Goal: Transaction & Acquisition: Purchase product/service

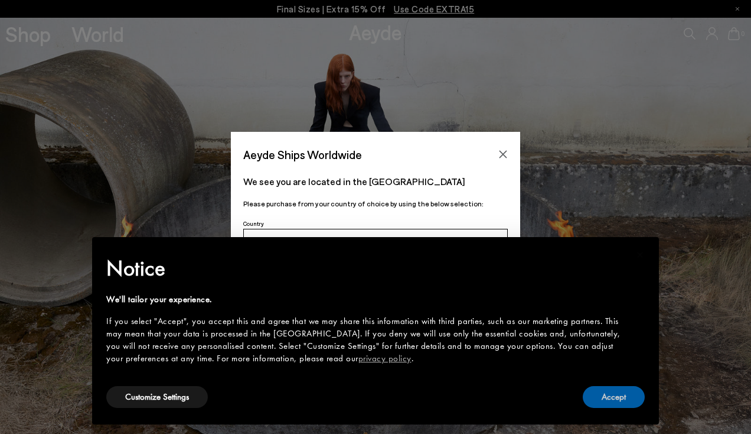
drag, startPoint x: 614, startPoint y: 395, endPoint x: 539, endPoint y: 260, distance: 154.4
click at [614, 395] on button "Accept" at bounding box center [614, 397] width 62 height 22
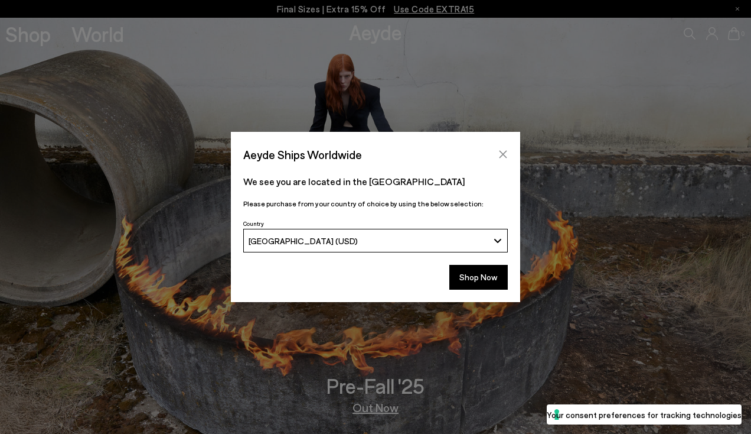
click at [504, 152] on icon "Close" at bounding box center [503, 153] width 9 height 9
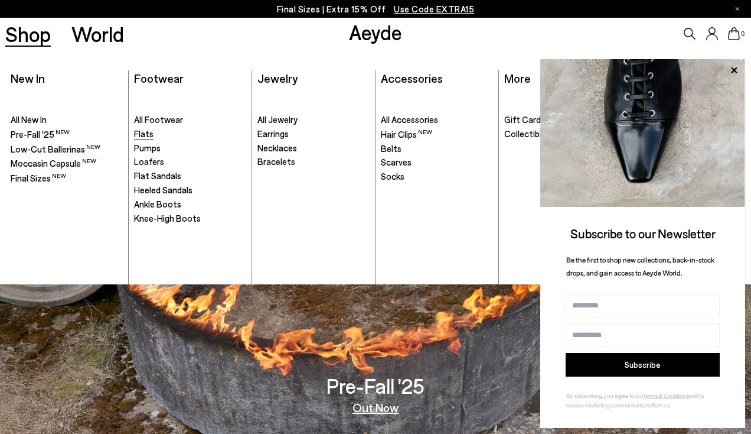
click at [148, 135] on span "Flats" at bounding box center [143, 133] width 19 height 11
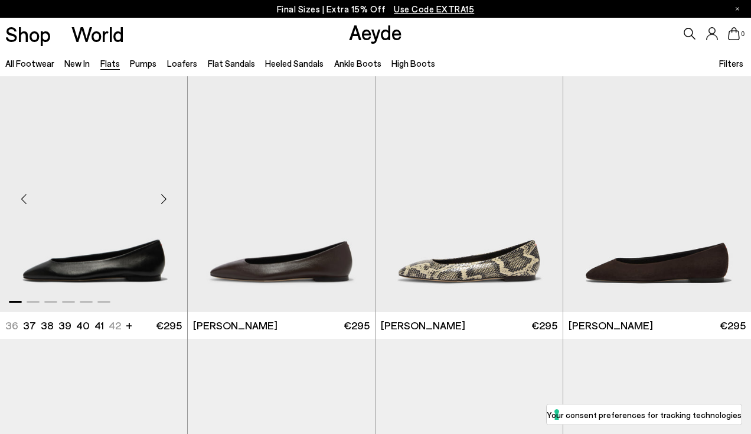
click at [164, 200] on div "Next slide" at bounding box center [163, 198] width 35 height 35
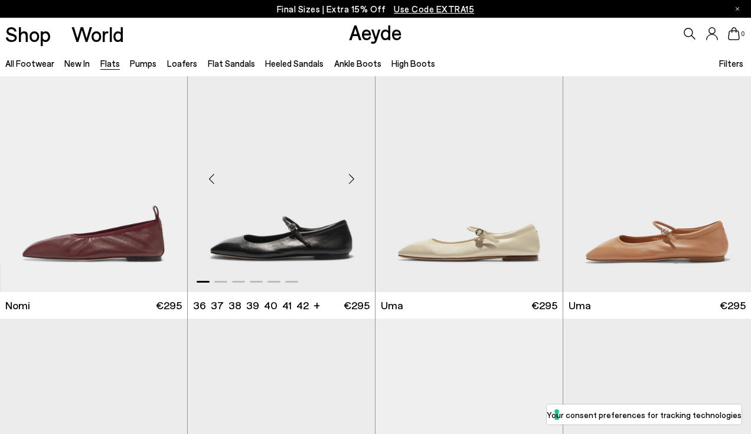
scroll to position [545, 0]
click at [350, 173] on div "Next slide" at bounding box center [351, 177] width 35 height 35
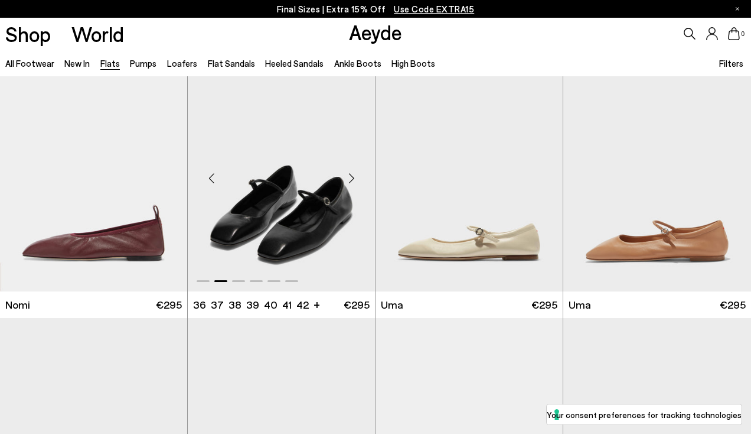
click at [350, 174] on div "Next slide" at bounding box center [351, 177] width 35 height 35
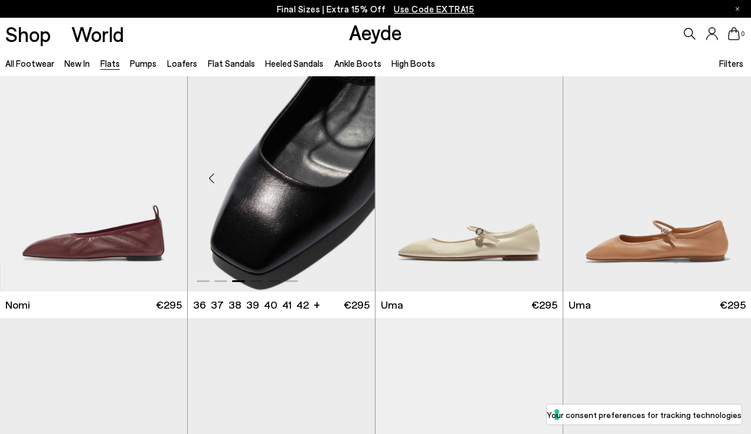
click at [349, 175] on div "Next slide" at bounding box center [351, 177] width 35 height 35
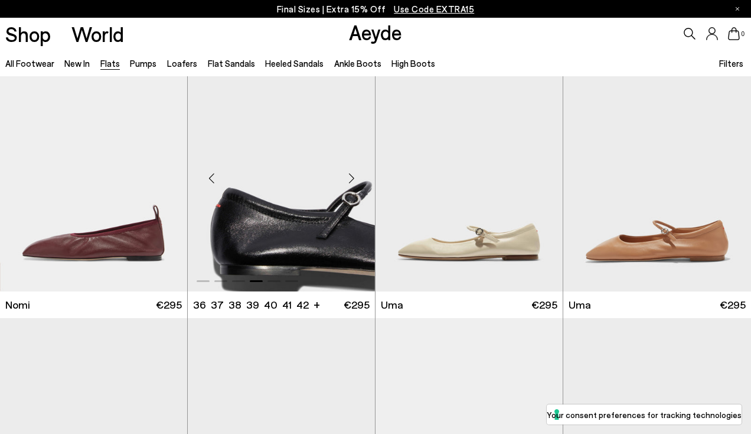
click at [348, 175] on div "Next slide" at bounding box center [351, 177] width 35 height 35
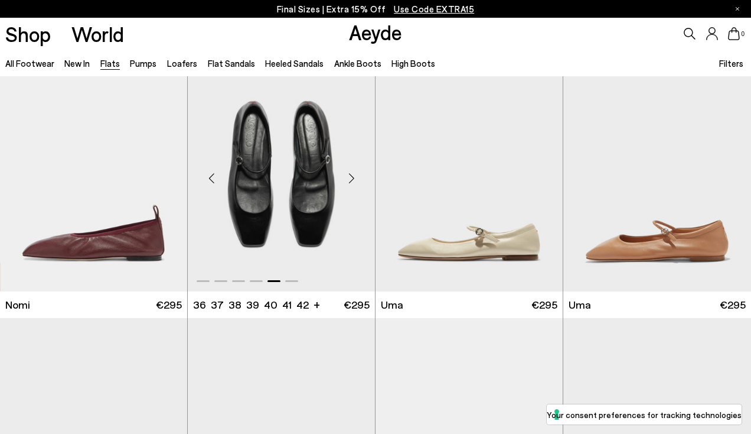
click at [348, 175] on div "Next slide" at bounding box center [351, 177] width 35 height 35
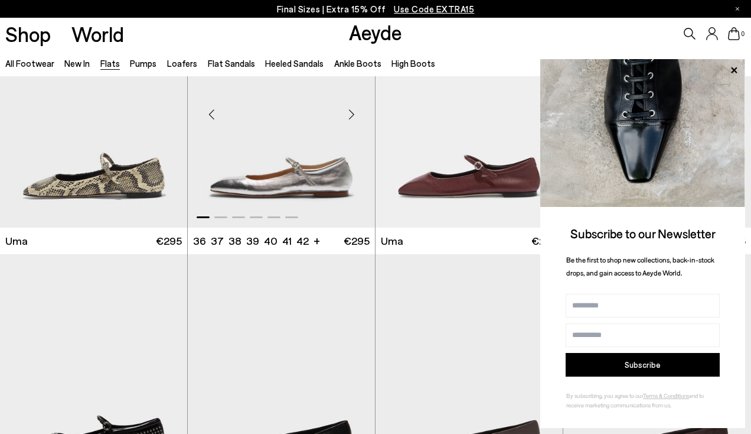
scroll to position [1106, 0]
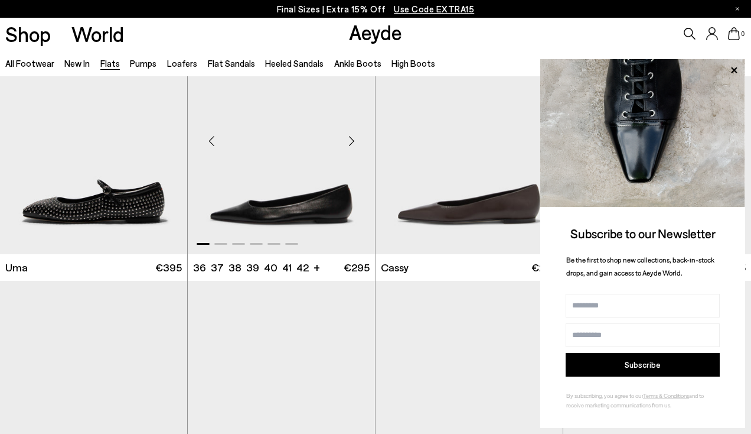
click at [347, 139] on div "Next slide" at bounding box center [351, 140] width 35 height 35
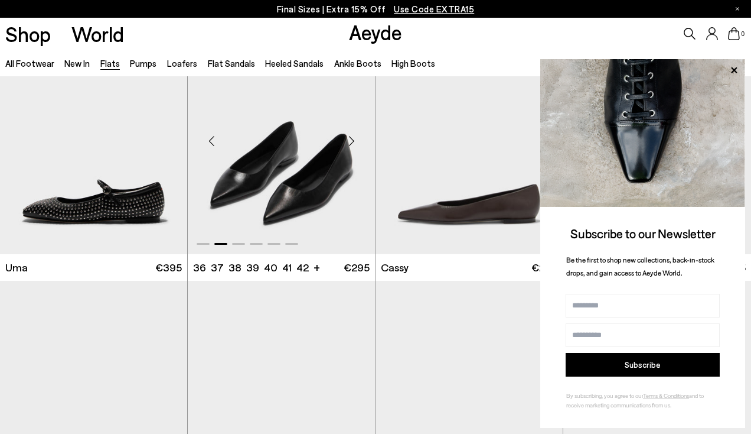
click at [347, 139] on div "Next slide" at bounding box center [351, 140] width 35 height 35
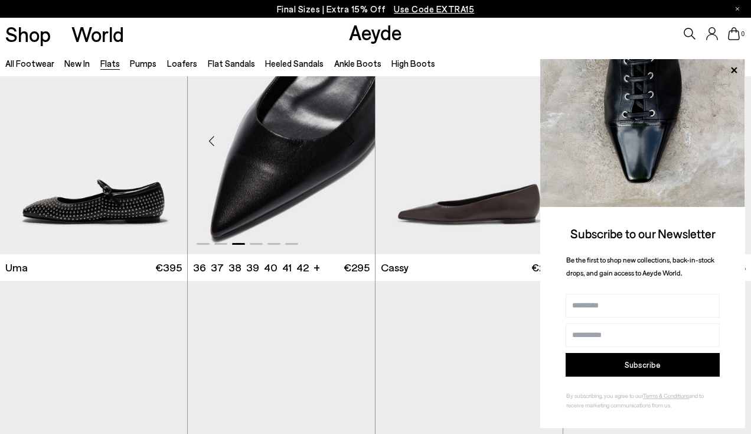
click at [347, 139] on div "Next slide" at bounding box center [351, 140] width 35 height 35
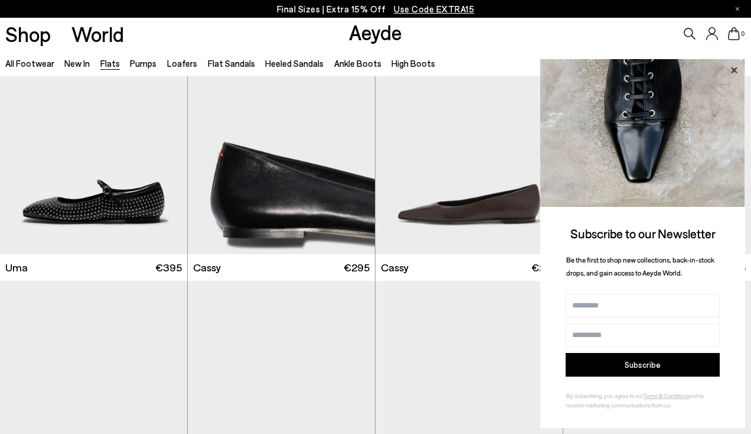
click at [736, 70] on icon at bounding box center [734, 70] width 6 height 6
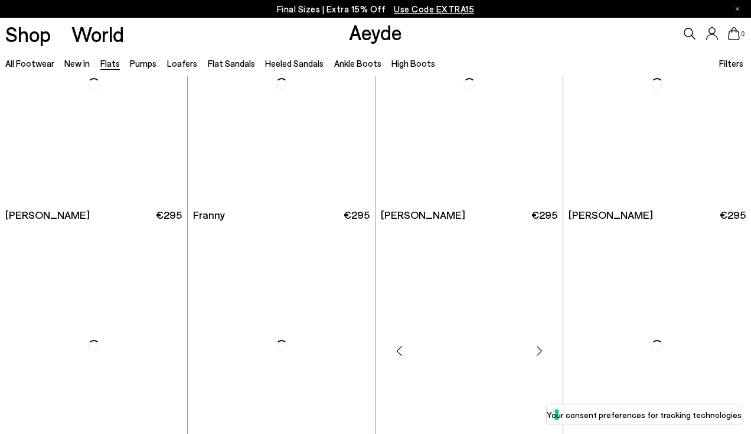
scroll to position [2985, 0]
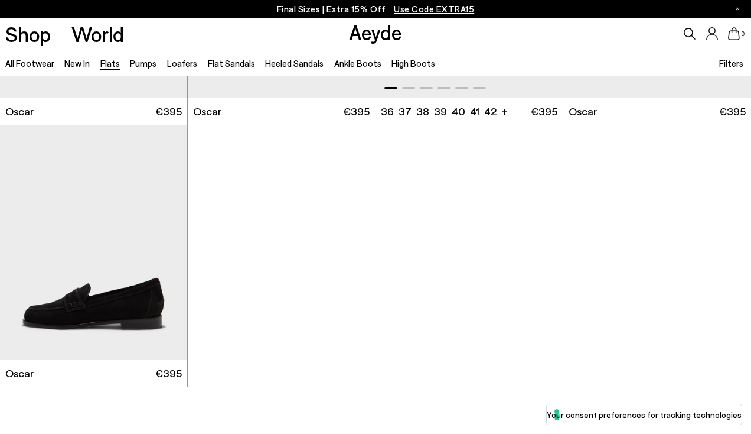
scroll to position [5524, 0]
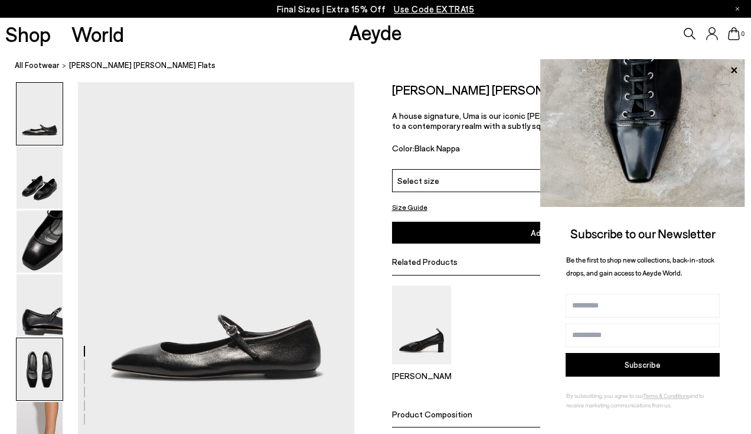
click at [27, 363] on img at bounding box center [40, 369] width 46 height 62
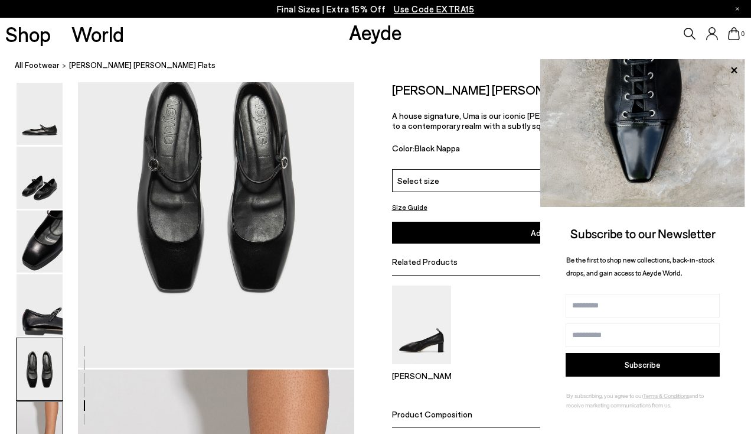
click at [43, 419] on img at bounding box center [40, 433] width 46 height 62
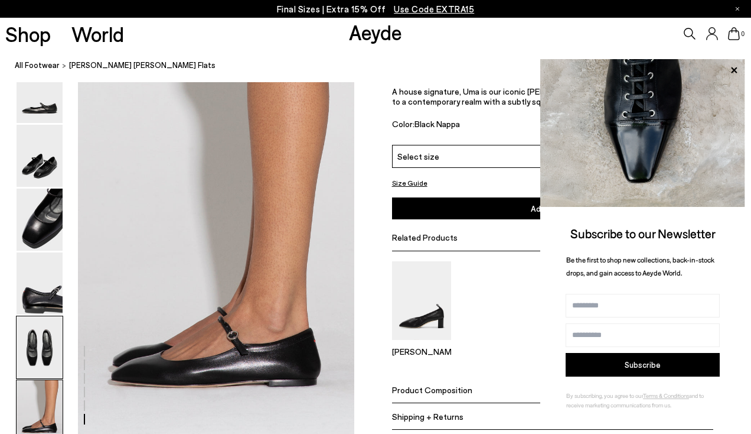
click at [40, 352] on img at bounding box center [40, 347] width 46 height 62
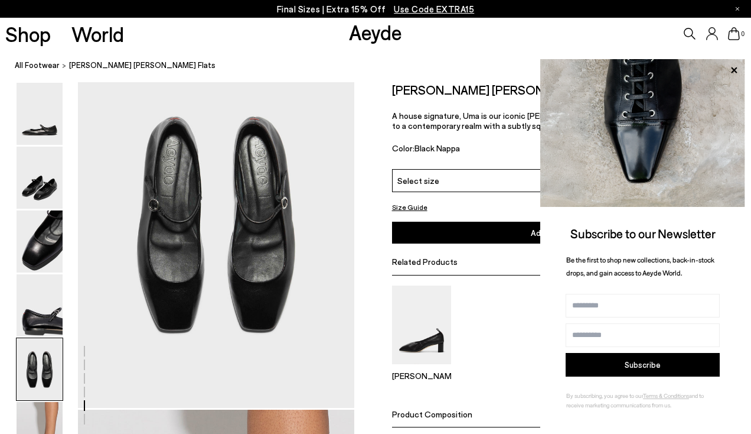
scroll to position [1465, 0]
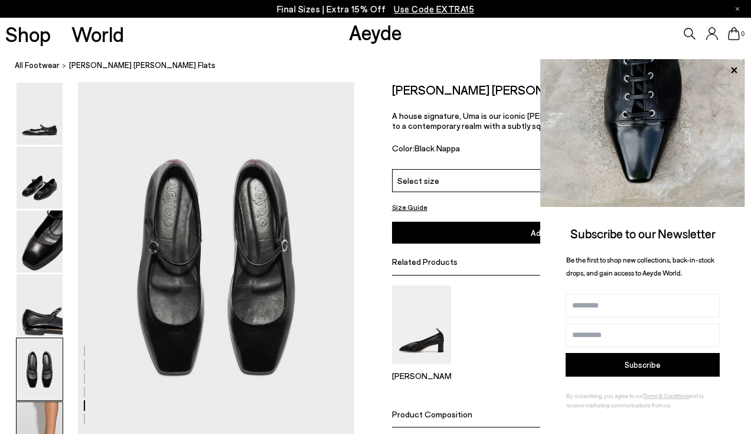
click at [37, 417] on img at bounding box center [40, 433] width 46 height 62
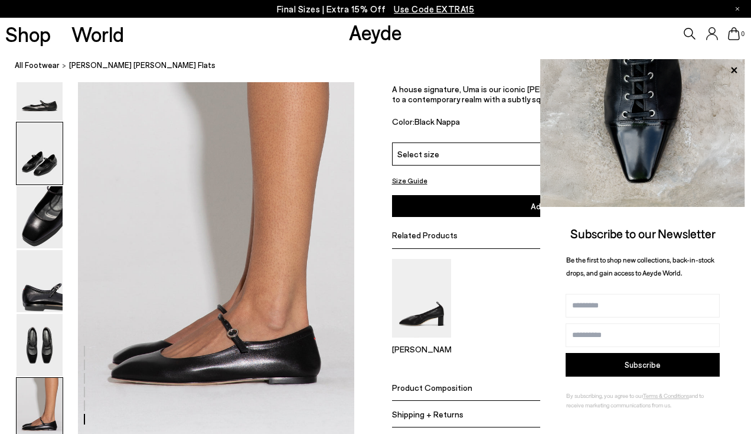
click at [50, 151] on img at bounding box center [40, 153] width 46 height 62
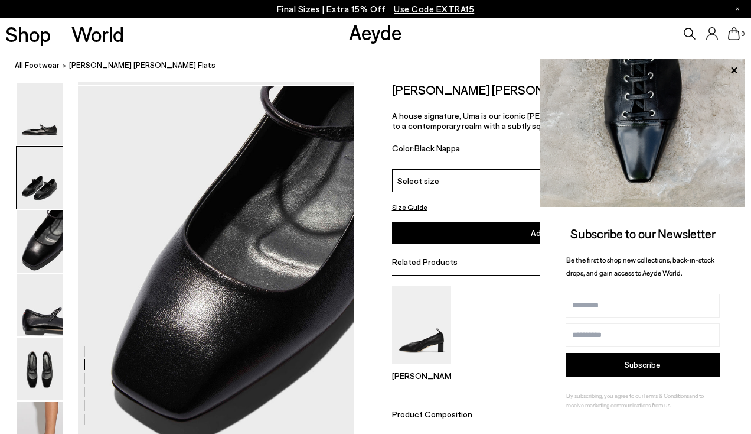
scroll to position [354, 0]
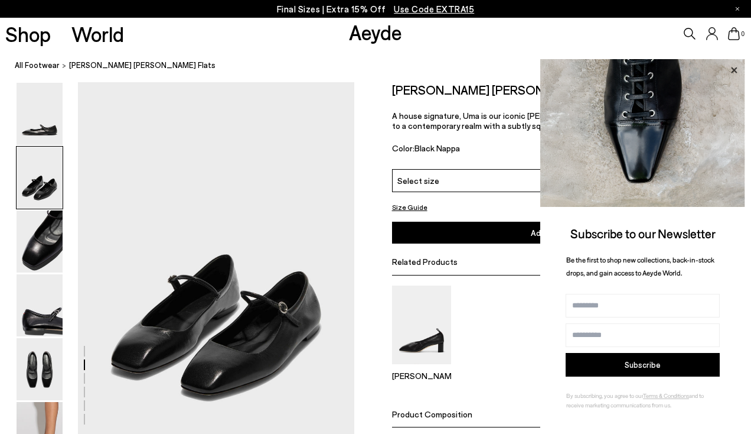
click at [737, 67] on icon at bounding box center [734, 70] width 15 height 15
